Goal: Find specific page/section

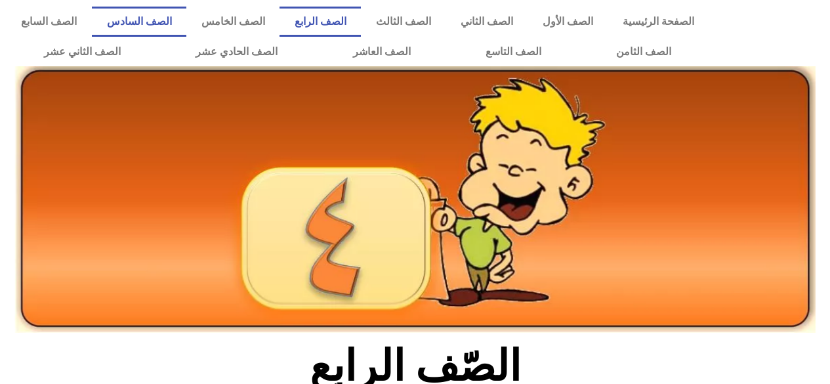
click at [186, 22] on link "الصف السادس" at bounding box center [139, 22] width 95 height 30
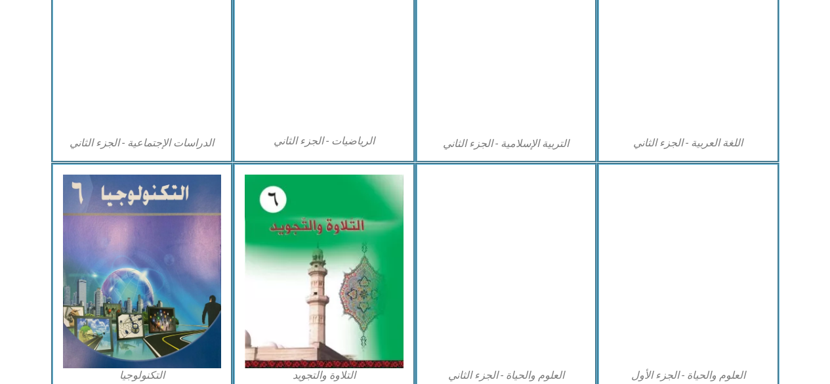
scroll to position [721, 0]
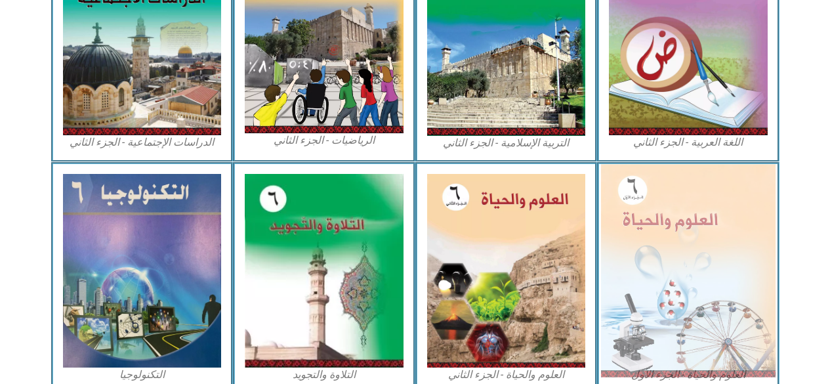
click at [660, 266] on img at bounding box center [688, 270] width 175 height 213
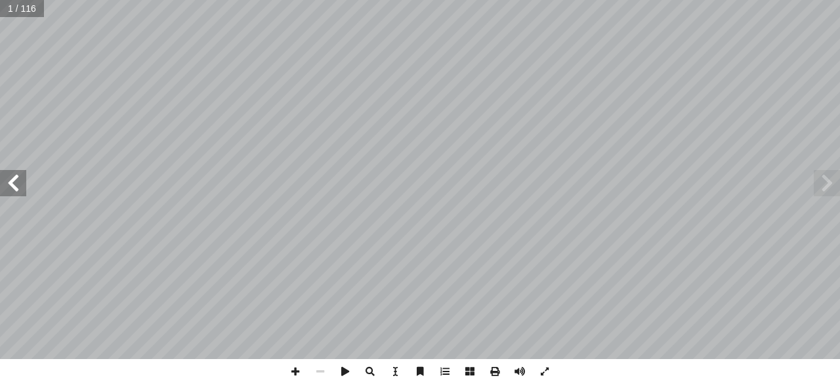
click at [15, 180] on span at bounding box center [13, 183] width 26 height 26
click at [9, 180] on span at bounding box center [13, 183] width 26 height 26
click at [12, 184] on span at bounding box center [13, 183] width 26 height 26
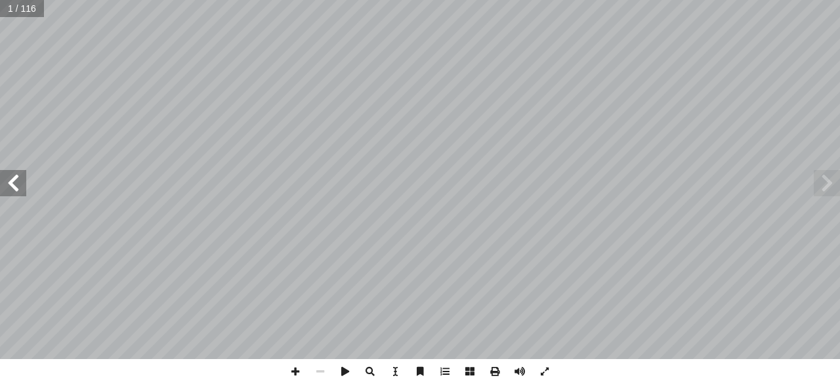
click at [12, 184] on span at bounding box center [13, 183] width 26 height 26
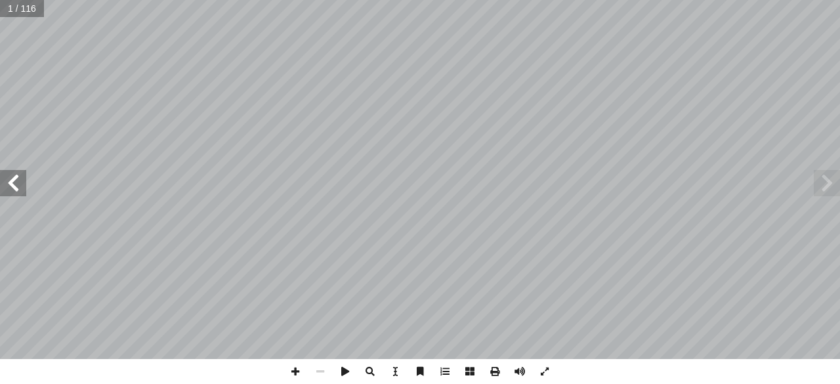
click at [11, 184] on span at bounding box center [13, 183] width 26 height 26
click at [12, 180] on span at bounding box center [13, 183] width 26 height 26
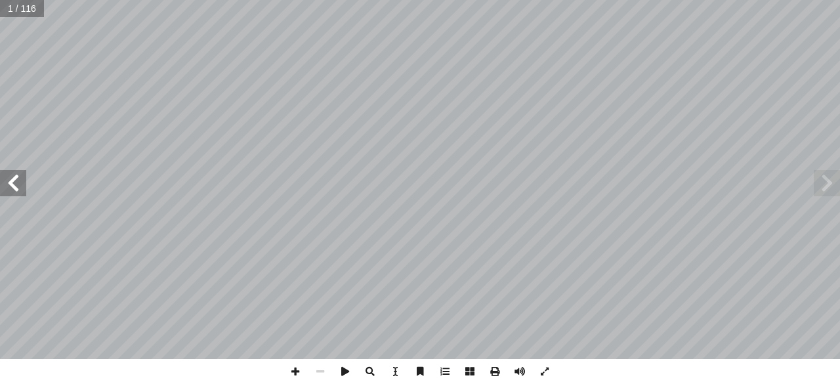
click at [12, 180] on span at bounding box center [13, 183] width 26 height 26
click at [14, 180] on span at bounding box center [13, 183] width 26 height 26
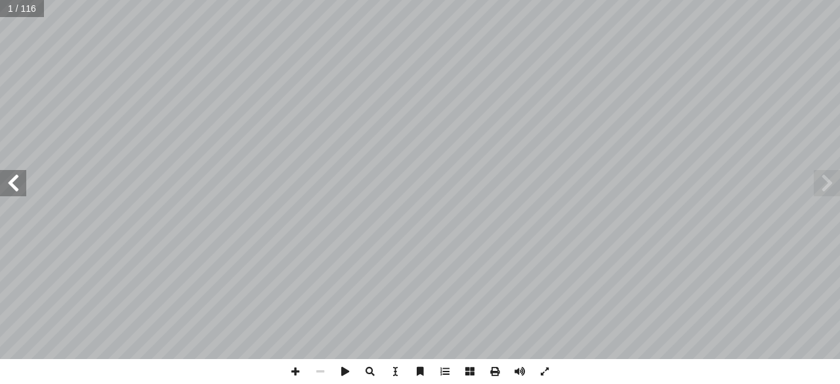
click at [14, 177] on span at bounding box center [13, 183] width 26 height 26
click at [12, 179] on span at bounding box center [13, 183] width 26 height 26
click at [16, 180] on span at bounding box center [13, 183] width 26 height 26
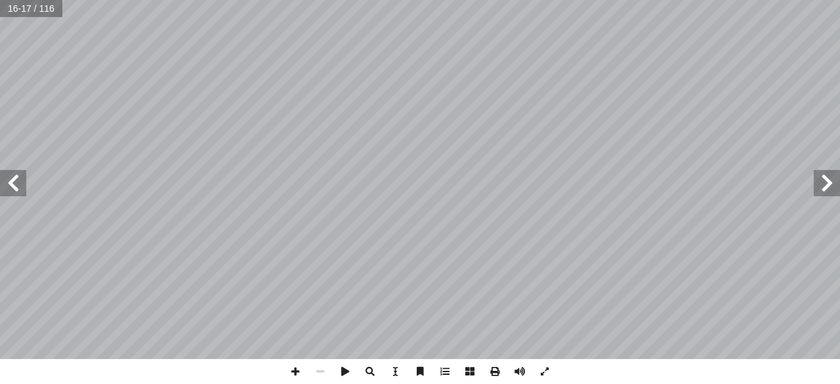
click at [16, 180] on span at bounding box center [13, 183] width 26 height 26
click at [15, 177] on span at bounding box center [13, 183] width 26 height 26
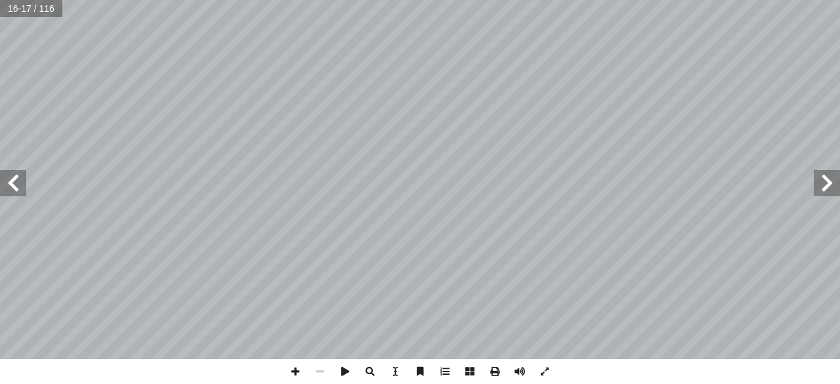
click at [18, 175] on span at bounding box center [13, 183] width 26 height 26
click at [16, 180] on span at bounding box center [13, 183] width 26 height 26
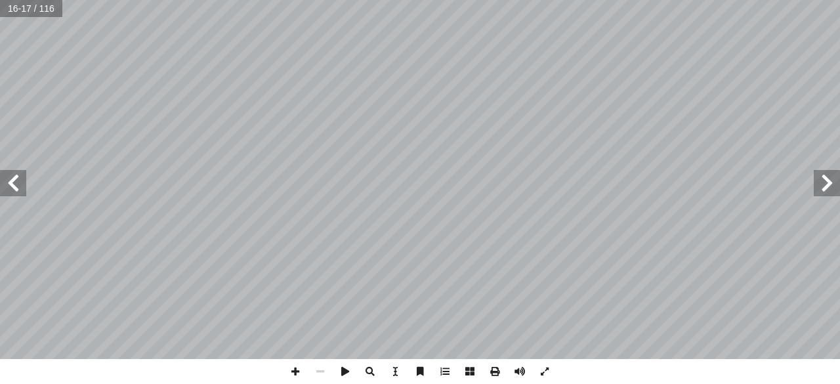
click at [16, 180] on span at bounding box center [13, 183] width 26 height 26
click at [14, 184] on span at bounding box center [13, 183] width 26 height 26
click at [13, 180] on span at bounding box center [13, 183] width 26 height 26
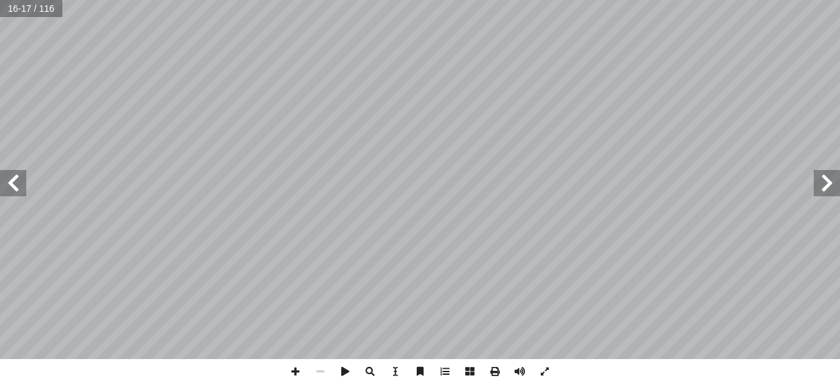
click at [13, 180] on span at bounding box center [13, 183] width 26 height 26
click at [12, 182] on span at bounding box center [13, 183] width 26 height 26
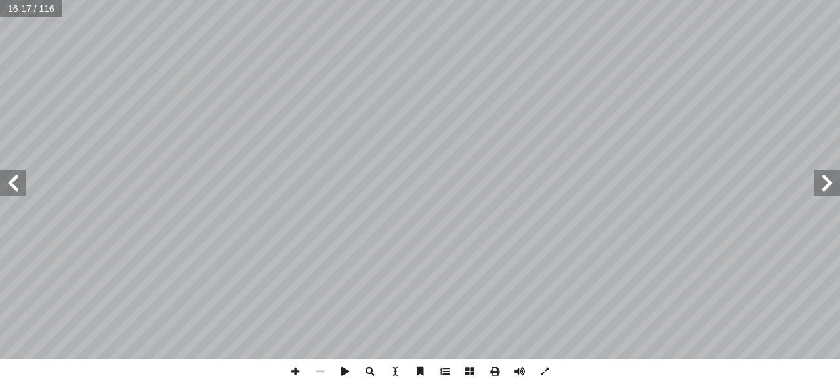
click at [14, 184] on span at bounding box center [13, 183] width 26 height 26
click at [16, 177] on span at bounding box center [13, 183] width 26 height 26
click at [22, 182] on span at bounding box center [13, 183] width 26 height 26
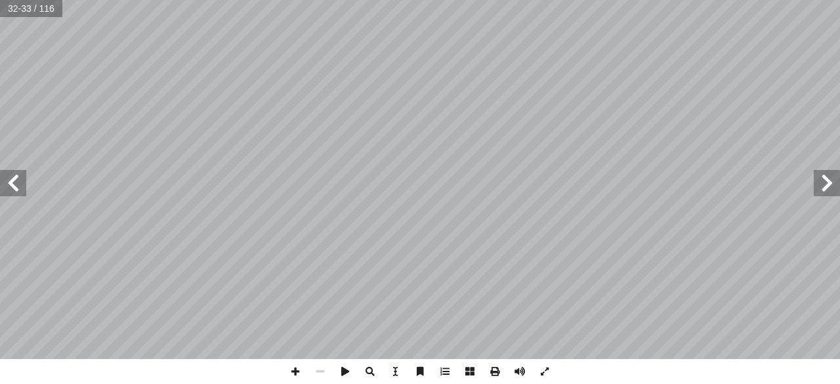
click at [21, 182] on span at bounding box center [13, 183] width 26 height 26
click at [16, 186] on span at bounding box center [13, 183] width 26 height 26
click at [11, 187] on span at bounding box center [13, 183] width 26 height 26
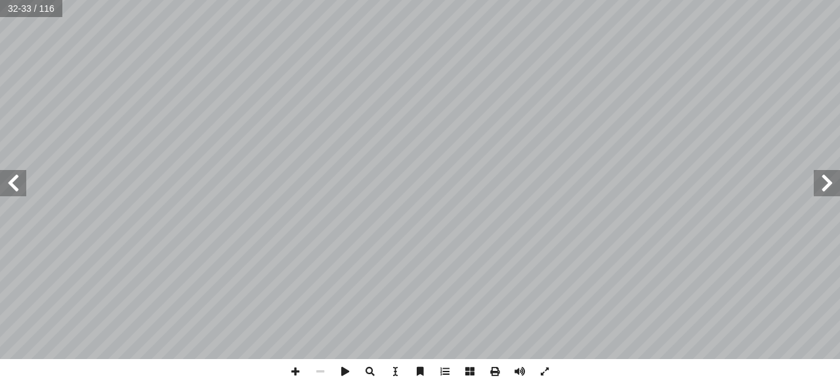
click at [11, 184] on span at bounding box center [13, 183] width 26 height 26
click at [24, 180] on span at bounding box center [13, 183] width 26 height 26
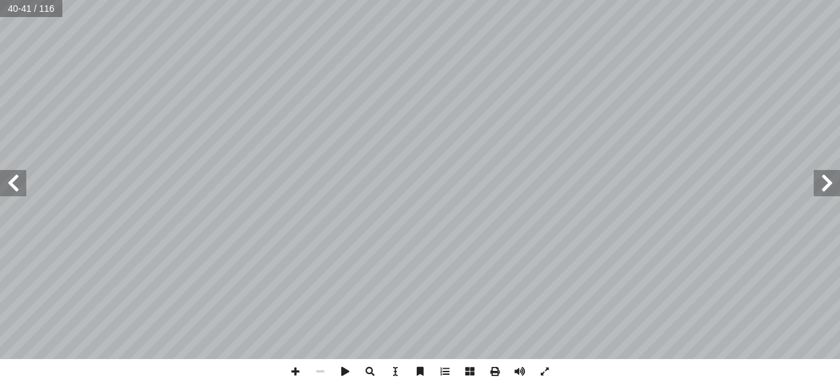
click at [24, 184] on span at bounding box center [13, 183] width 26 height 26
click at [18, 187] on span at bounding box center [13, 183] width 26 height 26
click at [16, 182] on span at bounding box center [13, 183] width 26 height 26
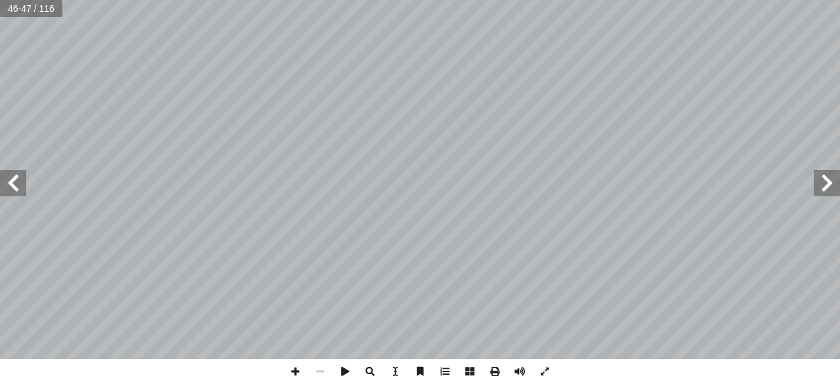
click at [17, 180] on span at bounding box center [13, 183] width 26 height 26
click at [18, 186] on span at bounding box center [13, 183] width 26 height 26
click at [14, 184] on span at bounding box center [13, 183] width 26 height 26
